Goal: Transaction & Acquisition: Purchase product/service

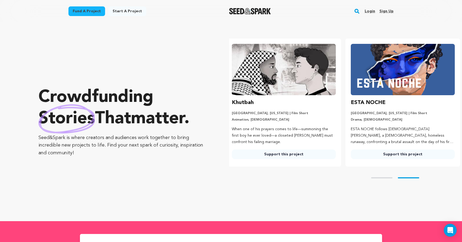
scroll to position [0, 123]
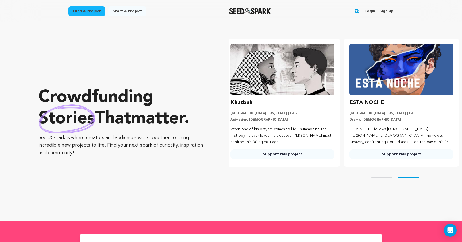
click at [372, 11] on link "Login" at bounding box center [369, 11] width 10 height 9
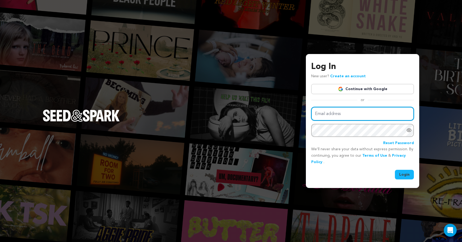
type input "princecharmingtheory@gmail.com"
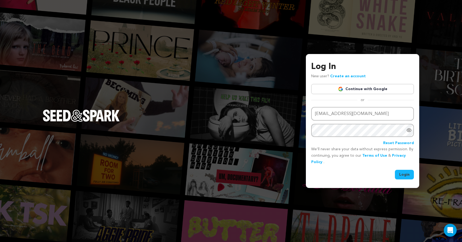
click at [404, 175] on button "Login" at bounding box center [404, 175] width 19 height 10
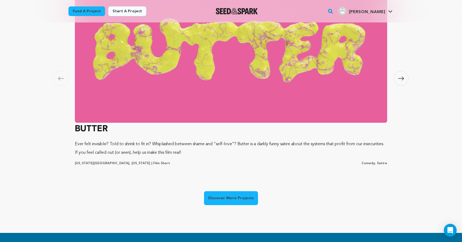
scroll to position [0, 123]
click at [240, 102] on img at bounding box center [231, 50] width 312 height 144
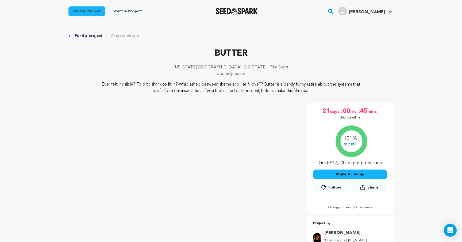
click at [69, 36] on icon "Breadcrumb" at bounding box center [69, 35] width 2 height 3
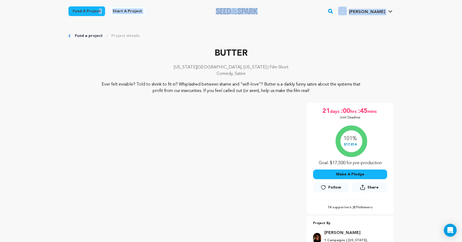
drag, startPoint x: 69, startPoint y: 36, endPoint x: 28, endPoint y: 13, distance: 46.9
